Goal: Check status: Check status

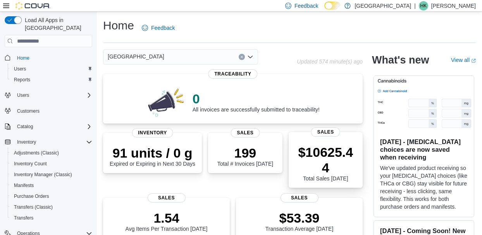
click at [306, 141] on div "$10625.44 Total Sales [DATE] Sales" at bounding box center [325, 160] width 74 height 56
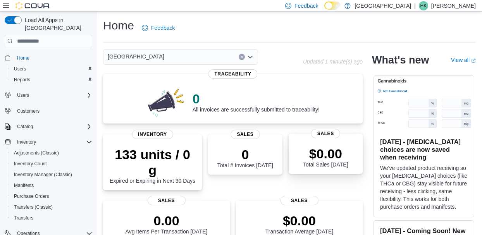
click at [309, 148] on div "$0.00 Total Sales Today" at bounding box center [326, 155] width 62 height 25
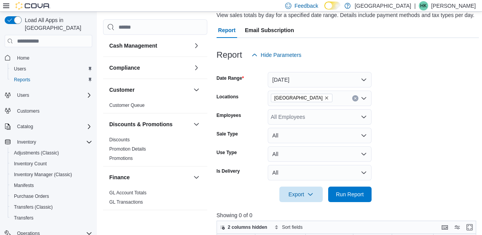
scroll to position [68, 0]
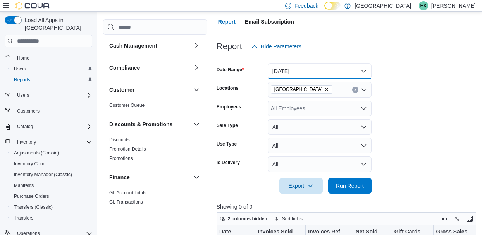
click at [359, 74] on button "Today" at bounding box center [320, 71] width 104 height 15
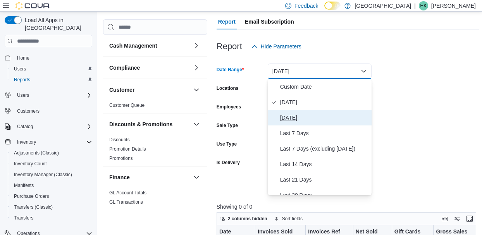
click at [299, 122] on span "Yesterday" at bounding box center [324, 117] width 88 height 9
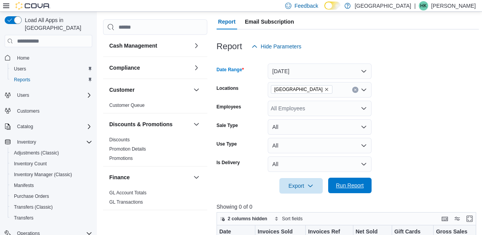
click at [355, 189] on span "Run Report" at bounding box center [350, 186] width 28 height 8
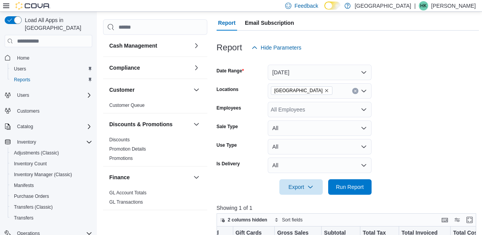
scroll to position [65, 0]
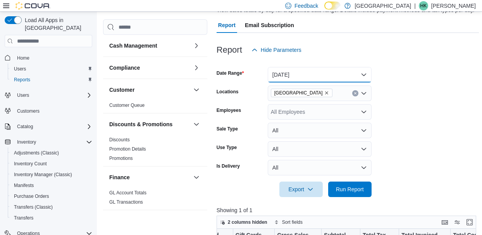
click at [357, 74] on button "Yesterday" at bounding box center [320, 74] width 104 height 15
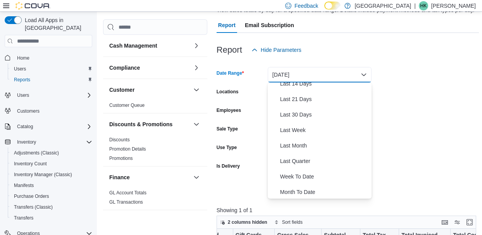
scroll to position [116, 0]
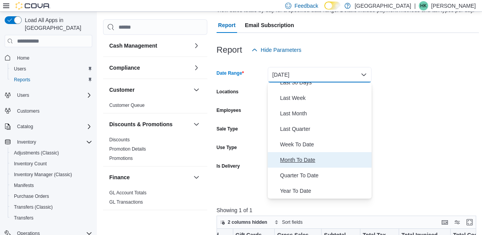
click at [307, 161] on span "Month To Date" at bounding box center [324, 159] width 88 height 9
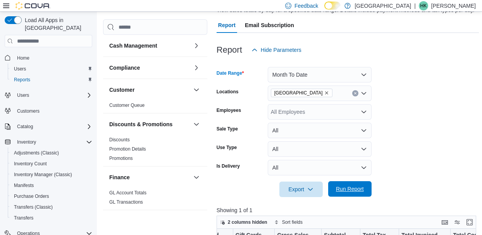
click at [351, 192] on span "Run Report" at bounding box center [350, 189] width 28 height 8
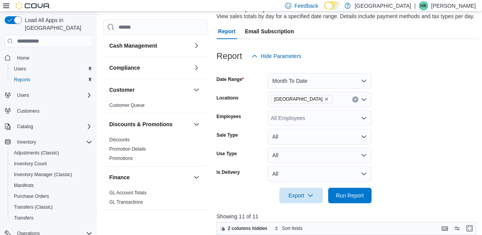
scroll to position [57, 0]
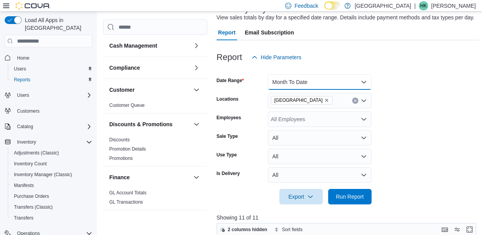
click at [357, 82] on button "Month To Date" at bounding box center [320, 81] width 104 height 15
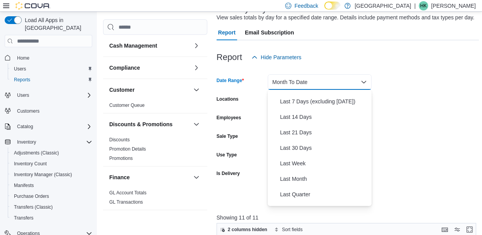
scroll to position [0, 0]
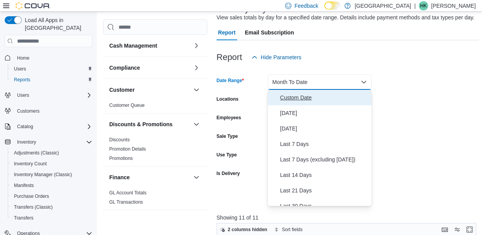
click at [302, 101] on span "Custom Date" at bounding box center [324, 97] width 88 height 9
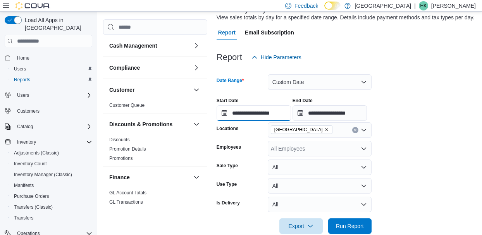
click at [226, 118] on input "**********" at bounding box center [253, 112] width 74 height 15
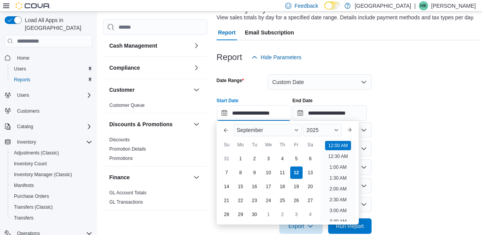
scroll to position [24, 0]
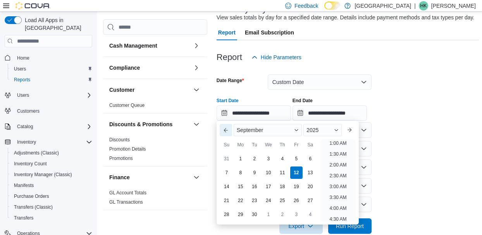
click at [227, 134] on button "Previous Month" at bounding box center [226, 130] width 12 height 12
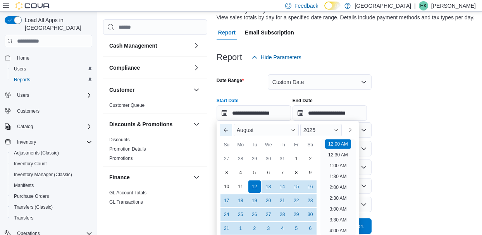
click at [226, 135] on button "Previous Month" at bounding box center [226, 130] width 12 height 12
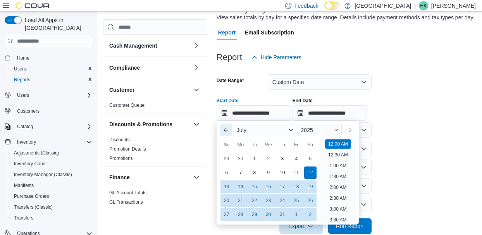
click at [226, 134] on button "Previous Month" at bounding box center [226, 130] width 12 height 12
click at [227, 163] on div "1" at bounding box center [227, 159] width 14 height 14
type input "**********"
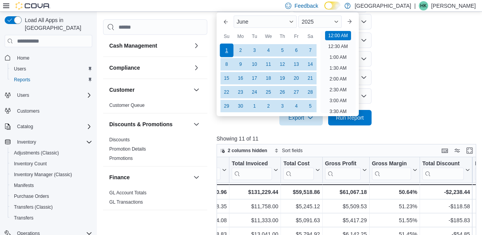
scroll to position [167, 0]
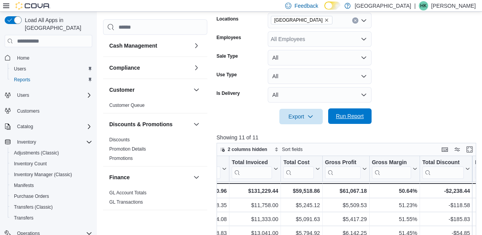
click at [353, 120] on span "Run Report" at bounding box center [350, 116] width 28 height 8
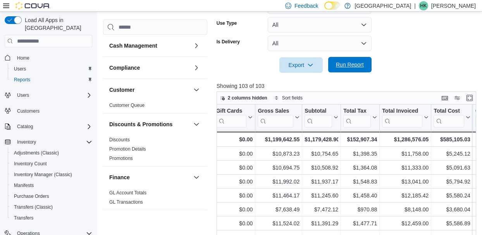
scroll to position [0, 197]
